Goal: Complete application form

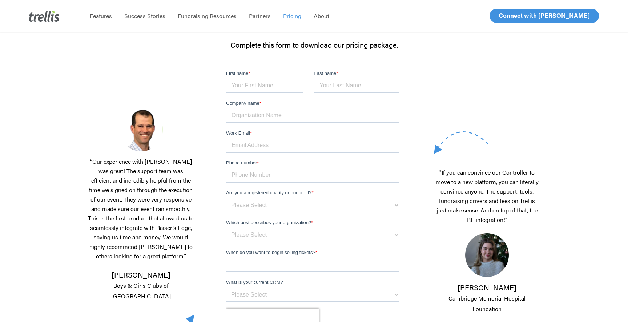
scroll to position [93, 0]
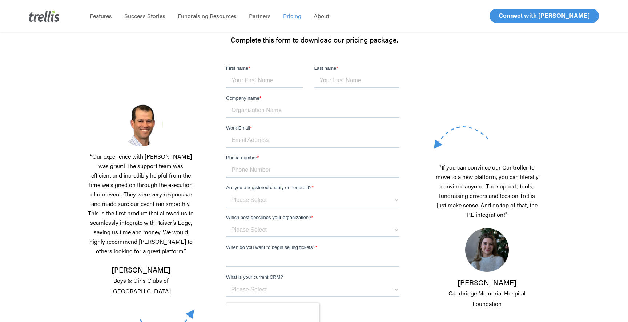
click at [241, 80] on input "First name *" at bounding box center [264, 80] width 77 height 15
type input "Jennifer"
type input "Haley"
type input "Blackbaud"
click at [255, 139] on input "Work Email *" at bounding box center [312, 140] width 173 height 15
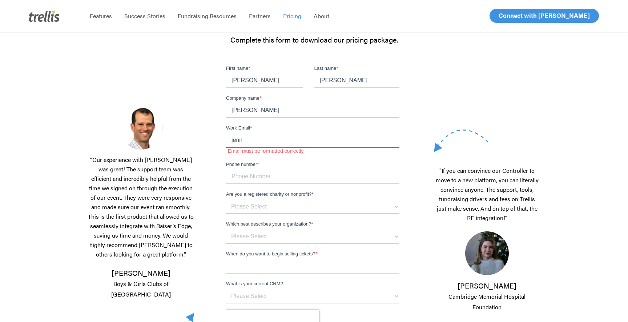
type input "jenn.haley@blackbaud.com"
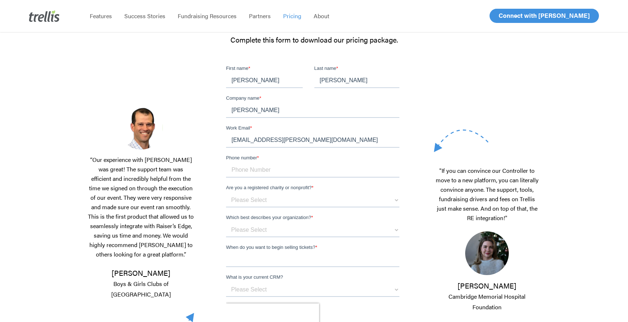
click at [259, 170] on input "Phone number *" at bounding box center [312, 170] width 173 height 15
type input "12538201247"
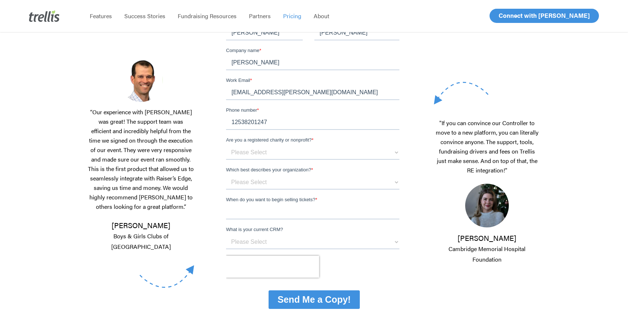
scroll to position [141, 0]
click at [232, 156] on select "Please Select 501c Nonprofit (USA) Registered Charity (Canada) Other" at bounding box center [312, 152] width 173 height 15
select select "Not Eligible"
click at [226, 145] on select "Please Select 501c Nonprofit (USA) Registered Charity (Canada) Other" at bounding box center [312, 152] width 173 height 15
click at [243, 184] on select "Please Select I am a small organization who raises under $50,000 annually I am …" at bounding box center [312, 182] width 173 height 15
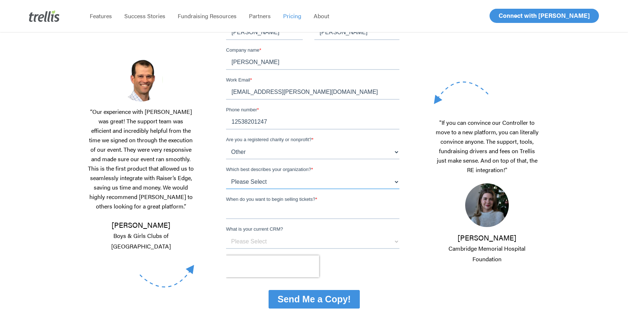
click at [281, 177] on select "Please Select I am a small organization who raises under $50,000 annually I am …" at bounding box center [312, 182] width 173 height 15
select select "$100,000 - $199,000"
click at [226, 175] on select "Please Select I am a small organization who raises under $50,000 annually I am …" at bounding box center [312, 182] width 173 height 15
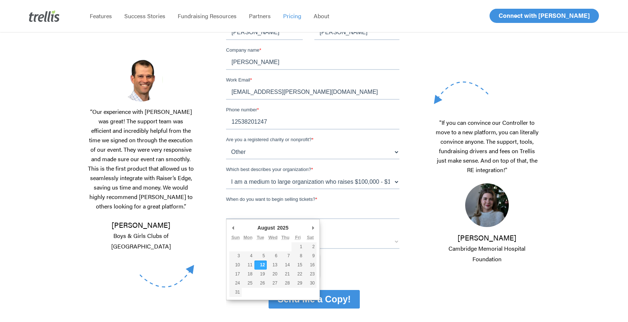
click at [248, 211] on input "When do you want to begin selling tickets? *" at bounding box center [312, 211] width 173 height 15
type div "2025-08-12"
type input "08/12/2025"
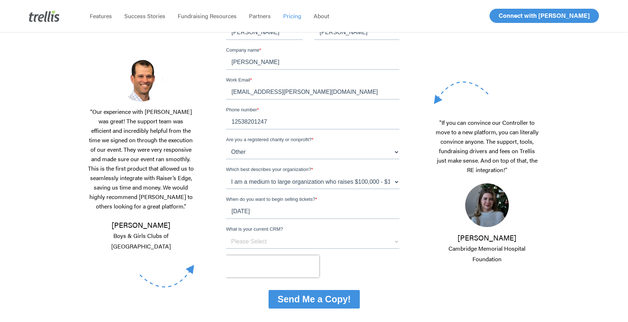
drag, startPoint x: 257, startPoint y: 261, endPoint x: 277, endPoint y: 240, distance: 29.1
click at [255, 247] on select "Please Select Raiser's Edge Salesforce Donor Perfect Keela Canada Helps DMS BB …" at bounding box center [312, 241] width 173 height 15
select select "[PERSON_NAME]'s Edge"
click at [226, 234] on select "Please Select Raiser's Edge Salesforce Donor Perfect Keela Canada Helps DMS BB …" at bounding box center [312, 241] width 173 height 15
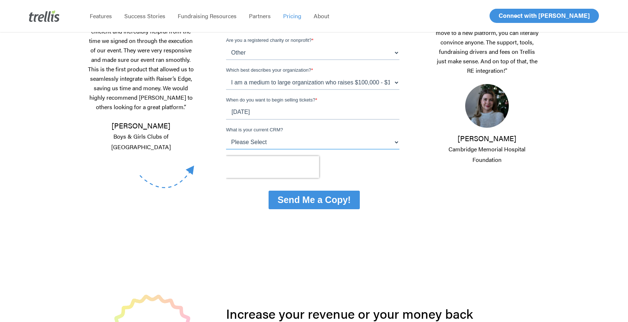
scroll to position [244, 0]
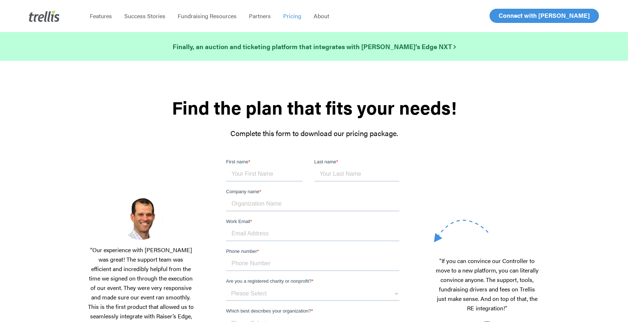
drag, startPoint x: 122, startPoint y: 23, endPoint x: 79, endPoint y: 13, distance: 44.4
click at [120, 22] on li "Success Stories" at bounding box center [144, 16] width 53 height 32
click at [102, 17] on span "Features" at bounding box center [101, 16] width 22 height 8
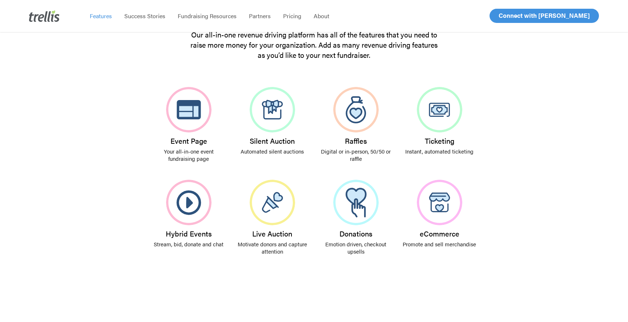
scroll to position [128, 0]
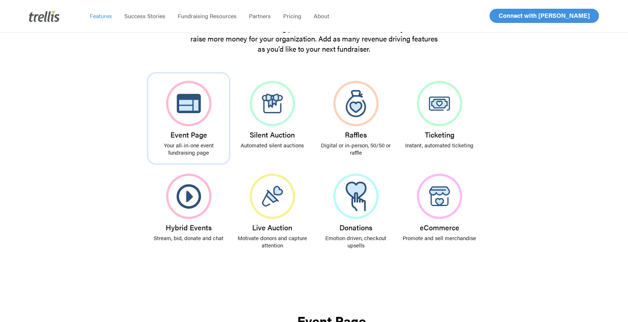
click at [186, 115] on img at bounding box center [188, 103] width 45 height 45
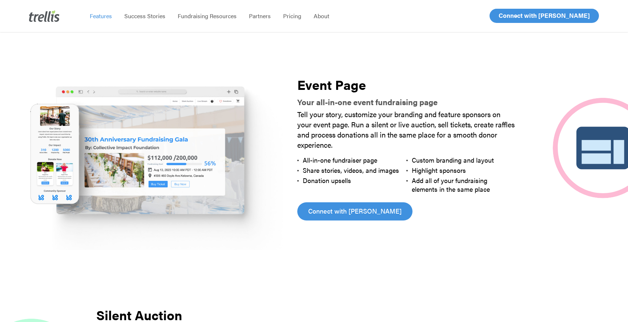
scroll to position [367, 0]
